Goal: Transaction & Acquisition: Purchase product/service

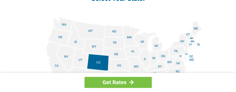
scroll to position [699, 0]
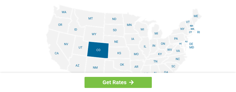
click at [156, 65] on img at bounding box center [118, 65] width 168 height 121
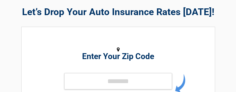
scroll to position [54, 0]
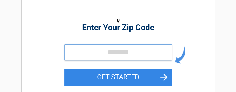
click at [140, 55] on input "tel" at bounding box center [118, 52] width 108 height 16
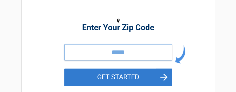
type input "*****"
click at [153, 74] on button "GET STARTED" at bounding box center [118, 76] width 108 height 17
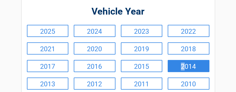
click at [182, 69] on link "2014" at bounding box center [188, 66] width 42 height 12
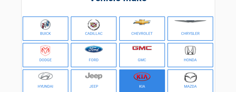
click at [159, 73] on figure at bounding box center [141, 78] width 39 height 12
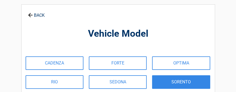
scroll to position [27, 0]
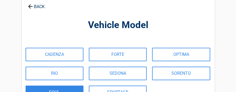
click at [59, 87] on link "SOUL" at bounding box center [55, 91] width 58 height 13
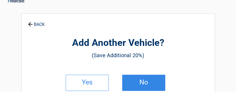
scroll to position [0, 0]
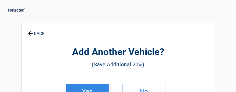
click at [97, 85] on link "Yes" at bounding box center [87, 92] width 43 height 16
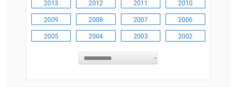
scroll to position [134, 0]
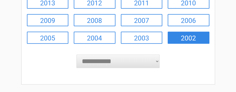
click at [187, 35] on link "2002" at bounding box center [188, 37] width 42 height 12
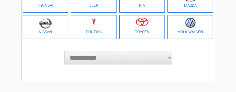
click at [164, 57] on select "**********" at bounding box center [118, 57] width 108 height 13
select select "**********"
click at [64, 51] on select "**********" at bounding box center [118, 57] width 108 height 13
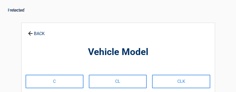
scroll to position [27, 0]
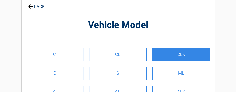
click at [171, 56] on link "CLK" at bounding box center [181, 54] width 58 height 13
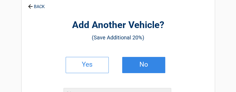
click at [154, 61] on link "No" at bounding box center [143, 65] width 43 height 16
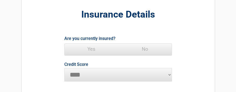
scroll to position [54, 0]
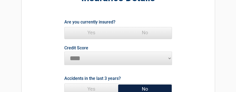
click at [94, 33] on span "Yes" at bounding box center [91, 32] width 53 height 11
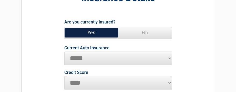
click at [167, 58] on select "**********" at bounding box center [118, 57] width 108 height 13
select select "****"
click at [64, 51] on select "**********" at bounding box center [118, 57] width 108 height 13
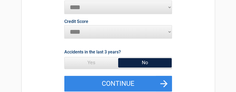
scroll to position [108, 0]
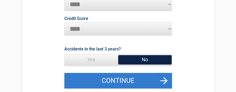
click at [155, 80] on button "Continue" at bounding box center [118, 81] width 108 height 16
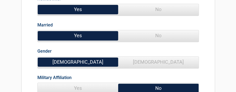
scroll to position [54, 0]
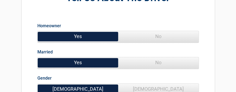
click at [90, 38] on span "Yes" at bounding box center [78, 36] width 80 height 11
click at [99, 63] on span "Yes" at bounding box center [78, 62] width 80 height 11
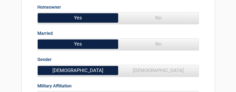
scroll to position [81, 0]
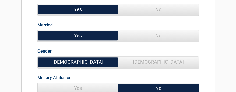
click at [86, 61] on span "[DEMOGRAPHIC_DATA]" at bounding box center [78, 61] width 80 height 11
click at [69, 77] on label "Military Affiliation" at bounding box center [54, 77] width 34 height 7
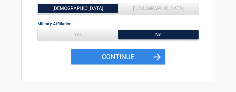
scroll to position [134, 0]
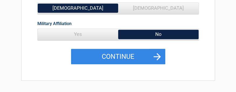
click at [78, 35] on span "Yes" at bounding box center [78, 34] width 80 height 11
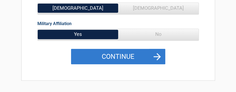
click at [147, 53] on button "Continue" at bounding box center [118, 57] width 94 height 16
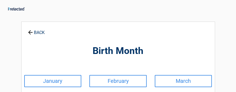
scroll to position [0, 0]
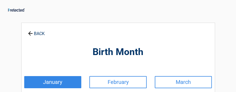
click at [72, 81] on link "January" at bounding box center [52, 82] width 57 height 12
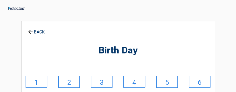
scroll to position [27, 0]
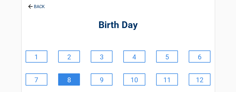
click at [72, 80] on link "8" at bounding box center [69, 79] width 22 height 12
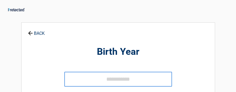
scroll to position [0, 0]
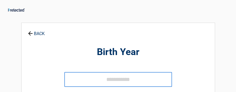
click at [120, 77] on input "tel" at bounding box center [118, 79] width 108 height 15
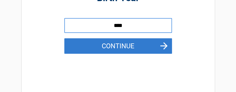
type input "****"
click at [149, 51] on button "Continue" at bounding box center [118, 46] width 108 height 16
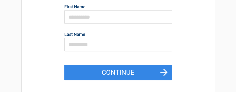
scroll to position [81, 0]
